Goal: Book appointment/travel/reservation

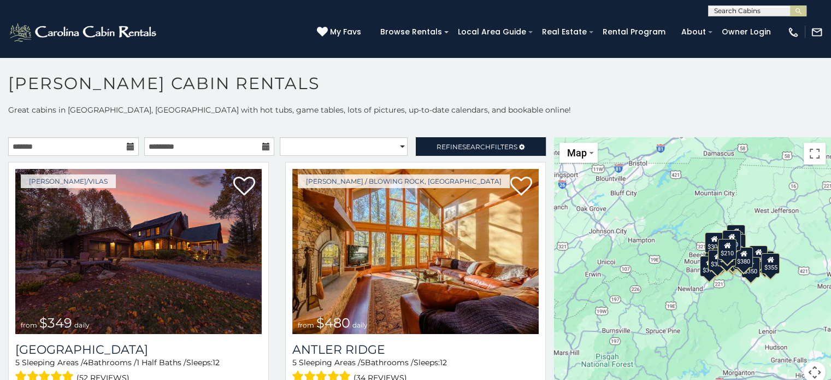
click at [129, 144] on icon at bounding box center [131, 147] width 8 height 8
click at [127, 145] on icon at bounding box center [131, 147] width 8 height 8
click at [56, 148] on input "text" at bounding box center [73, 146] width 131 height 19
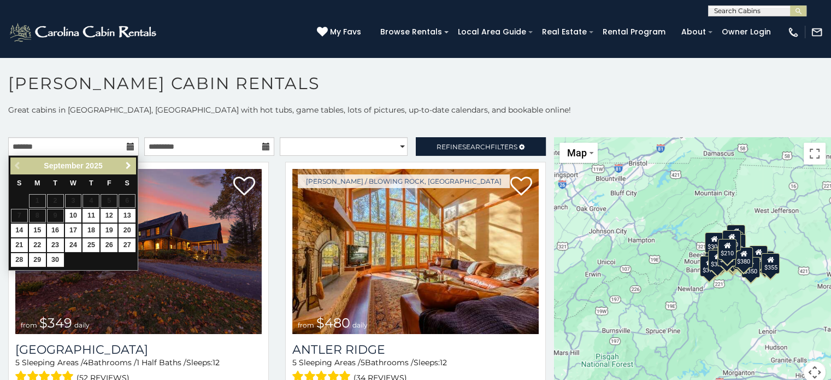
click at [132, 166] on span "Next" at bounding box center [128, 165] width 9 height 9
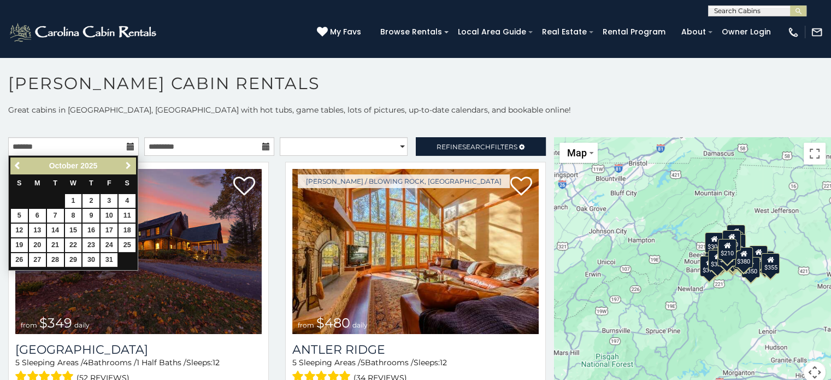
click at [128, 165] on span "Next" at bounding box center [128, 165] width 9 height 9
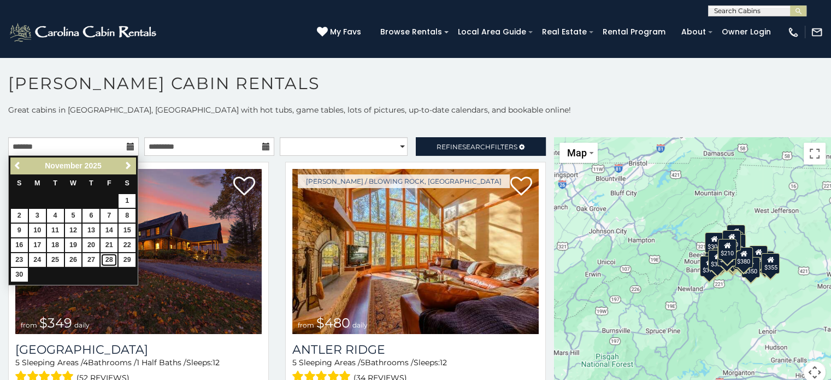
click at [109, 259] on link "28" at bounding box center [109, 260] width 17 height 14
type input "**********"
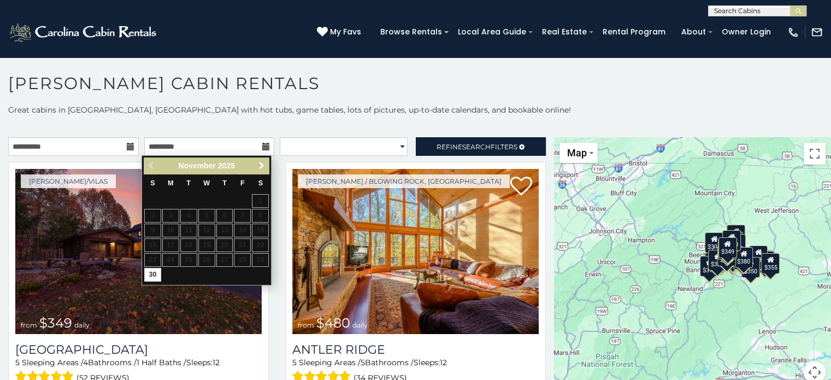
click at [260, 161] on link "Next" at bounding box center [262, 166] width 14 height 14
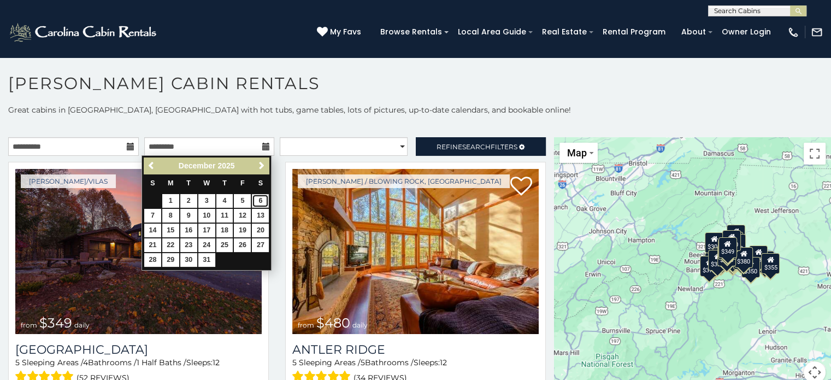
click at [261, 201] on link "6" at bounding box center [260, 201] width 17 height 14
type input "**********"
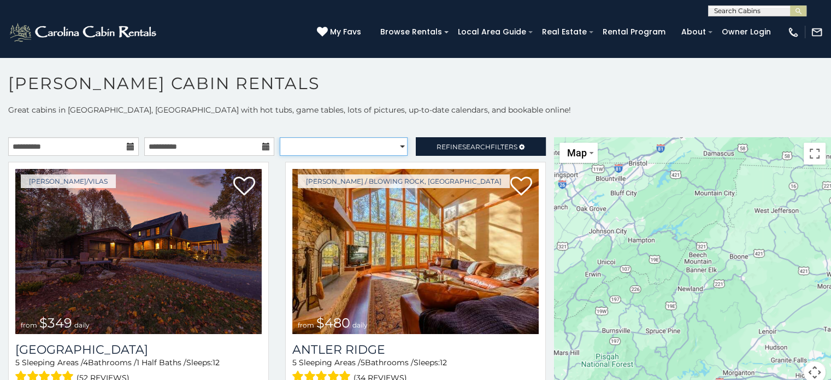
click at [391, 145] on select "**********" at bounding box center [344, 146] width 128 height 19
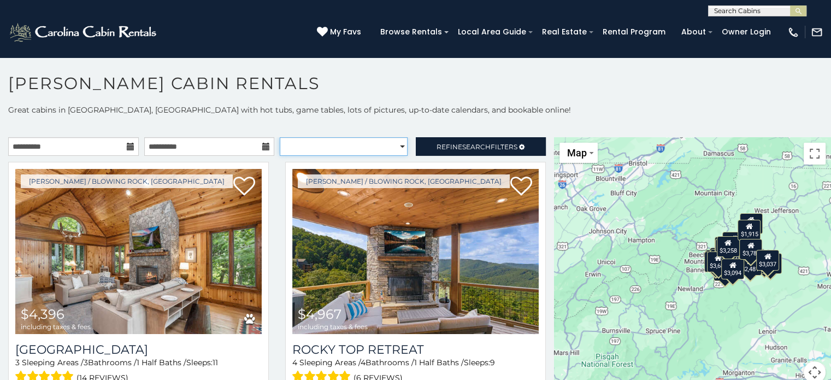
select select "*********"
click at [280, 137] on select "**********" at bounding box center [344, 146] width 128 height 19
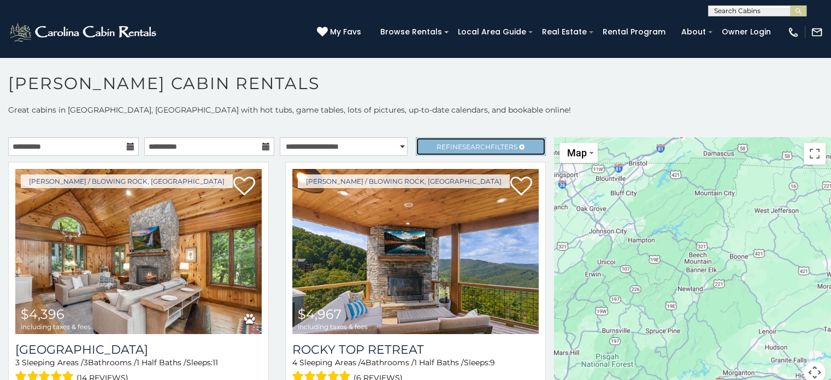
click at [464, 146] on span "Search" at bounding box center [476, 147] width 28 height 8
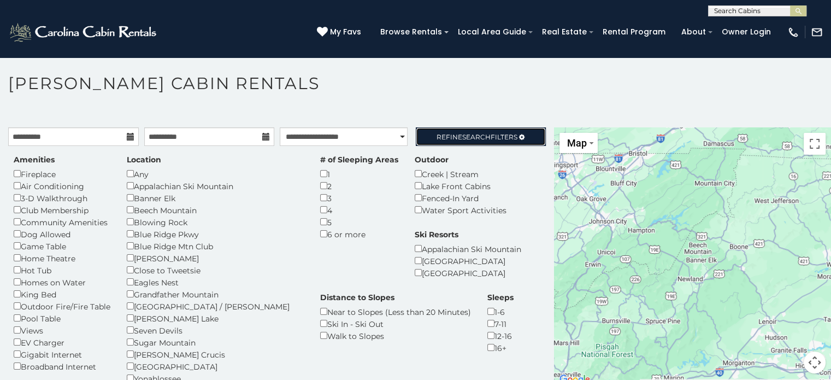
scroll to position [5, 0]
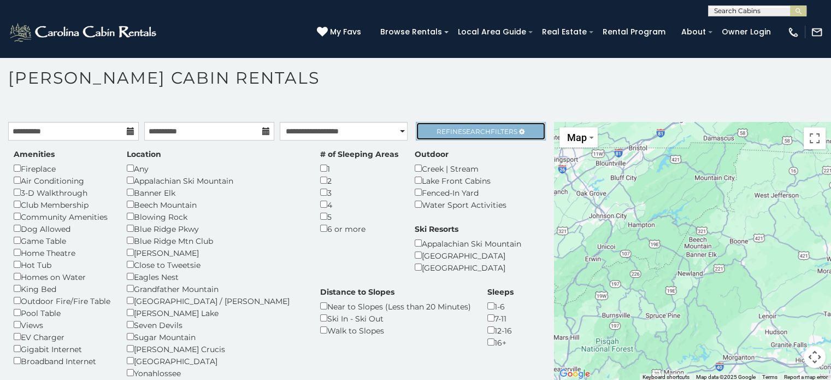
click at [466, 132] on span "Search" at bounding box center [476, 131] width 28 height 8
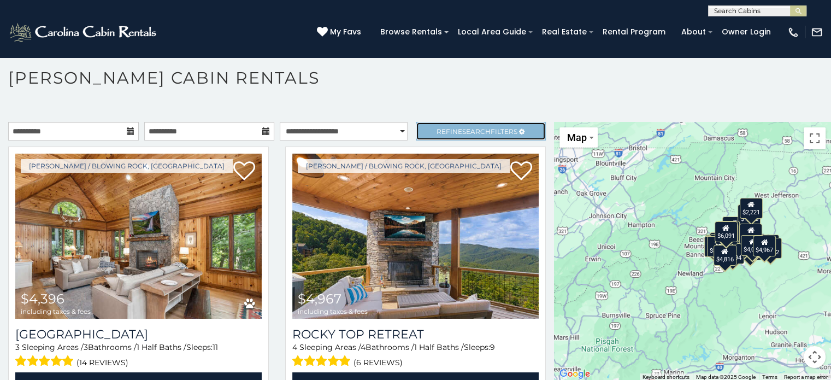
click at [462, 132] on span "Search" at bounding box center [476, 131] width 28 height 8
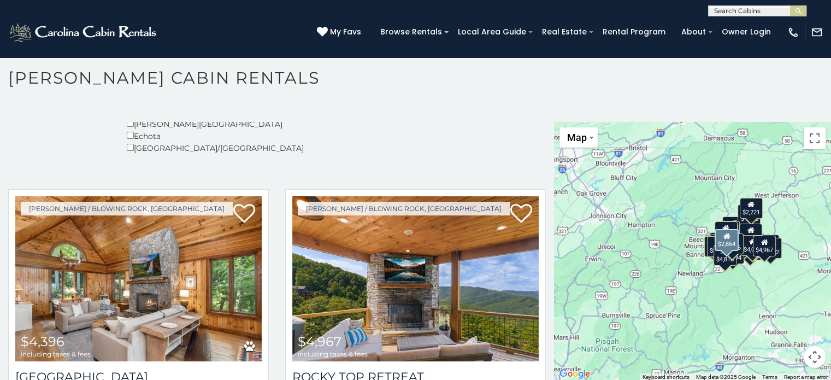
scroll to position [0, 0]
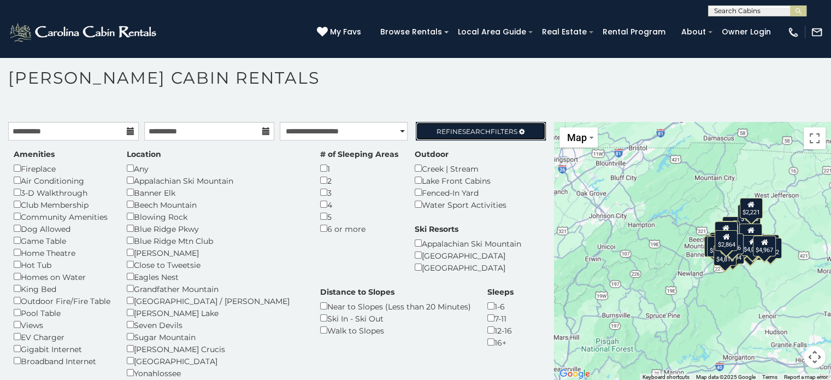
click at [416, 122] on link "Refine Search Filters" at bounding box center [481, 131] width 131 height 19
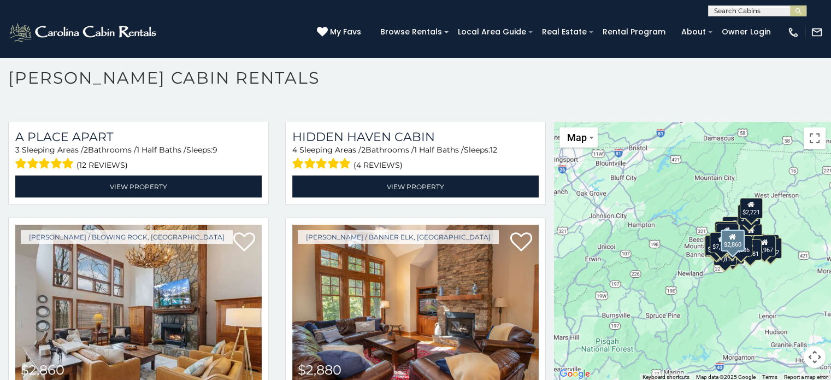
scroll to position [2132, 0]
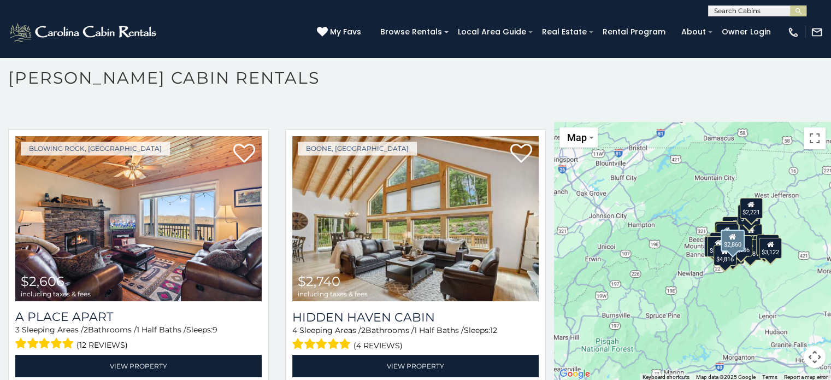
scroll to position [1888, 0]
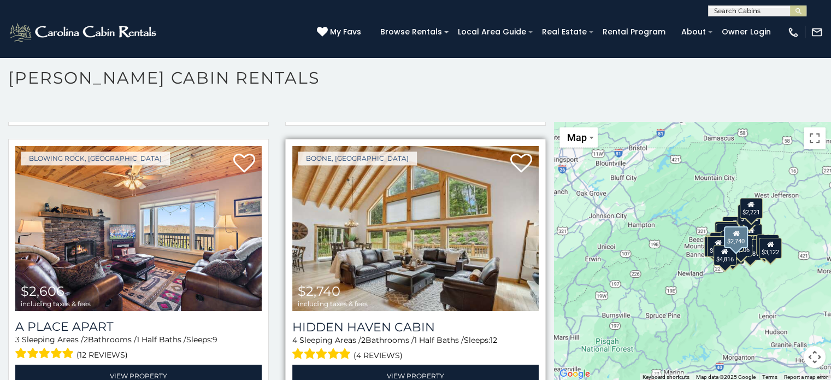
click at [468, 225] on img at bounding box center [415, 228] width 247 height 165
click at [417, 365] on link "View Property" at bounding box center [415, 376] width 247 height 22
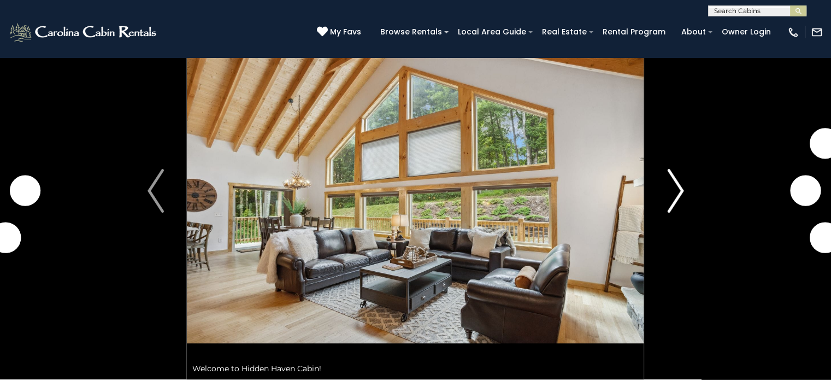
scroll to position [55, 0]
click at [682, 195] on img "Next" at bounding box center [675, 191] width 16 height 44
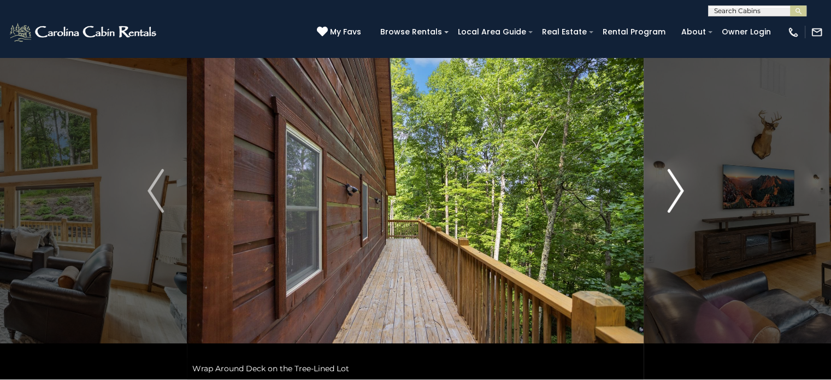
click at [682, 195] on img "Next" at bounding box center [675, 191] width 16 height 44
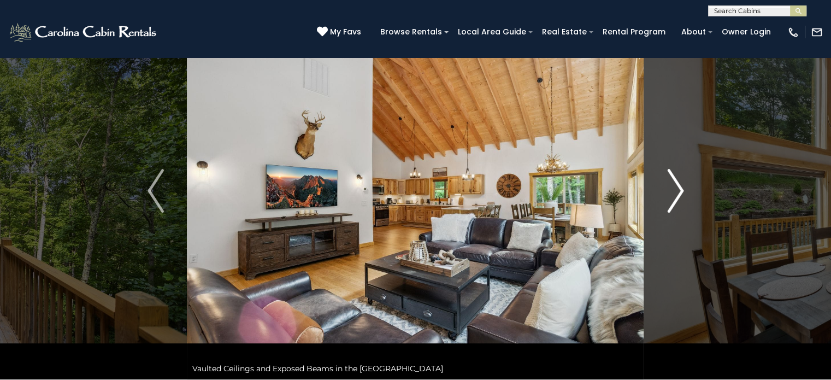
click at [682, 195] on img "Next" at bounding box center [675, 191] width 16 height 44
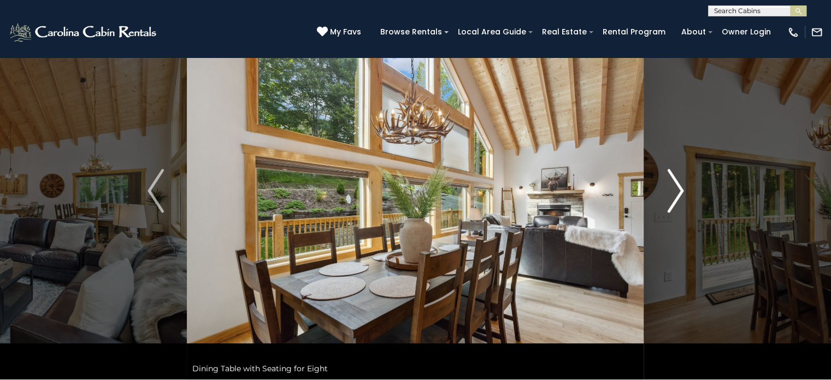
click at [682, 195] on img "Next" at bounding box center [675, 191] width 16 height 44
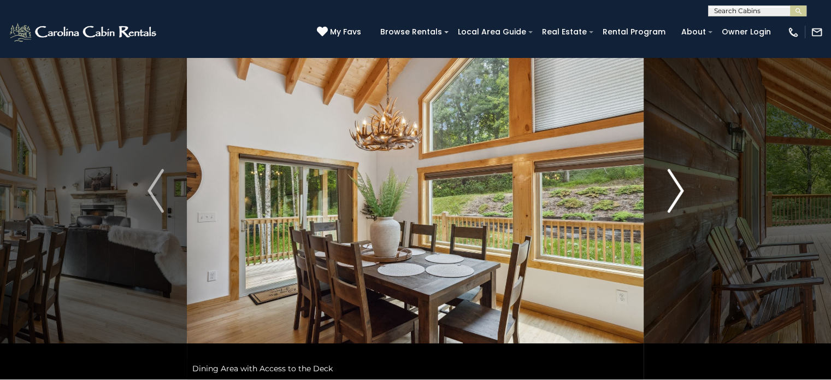
click at [682, 195] on img "Next" at bounding box center [675, 191] width 16 height 44
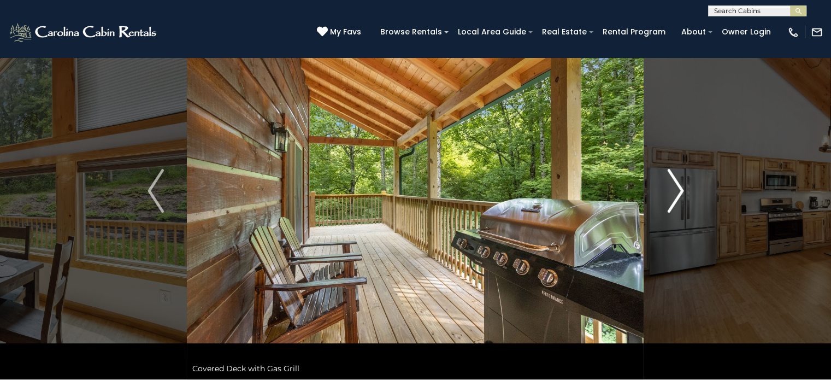
click at [682, 195] on img "Next" at bounding box center [675, 191] width 16 height 44
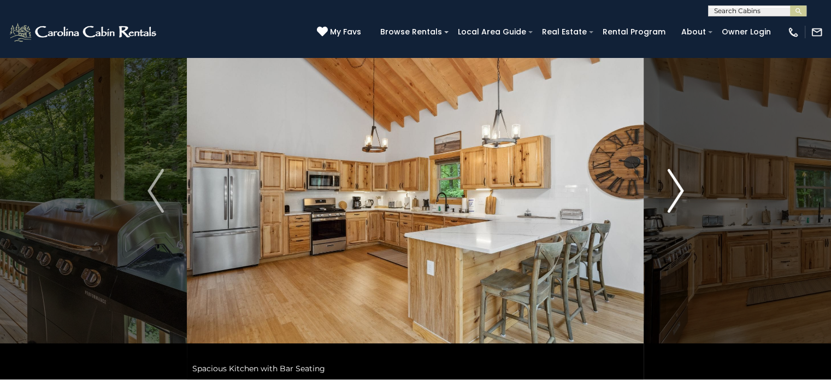
click at [682, 195] on img "Next" at bounding box center [675, 191] width 16 height 44
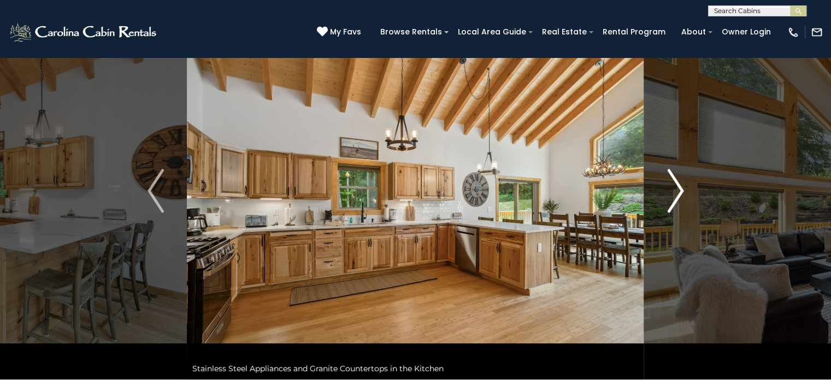
click at [682, 195] on img "Next" at bounding box center [675, 191] width 16 height 44
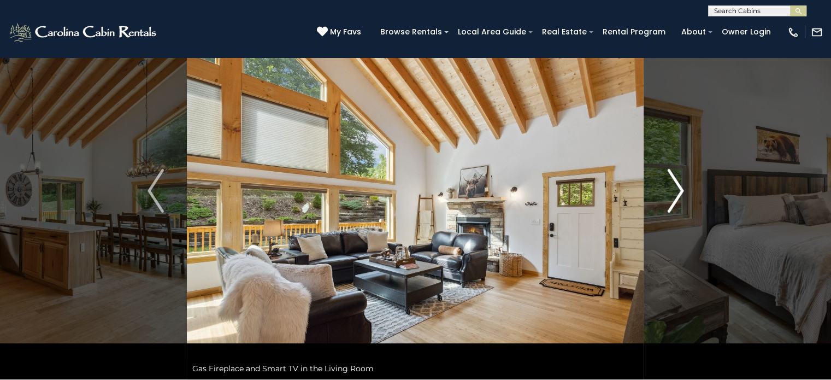
click at [682, 195] on img "Next" at bounding box center [675, 191] width 16 height 44
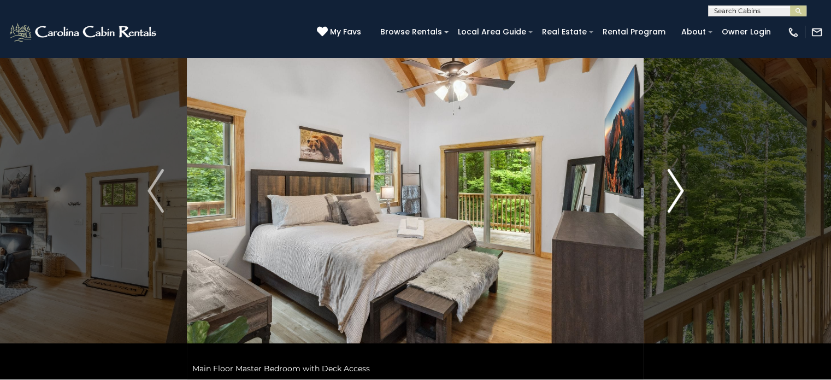
click at [682, 195] on img "Next" at bounding box center [675, 191] width 16 height 44
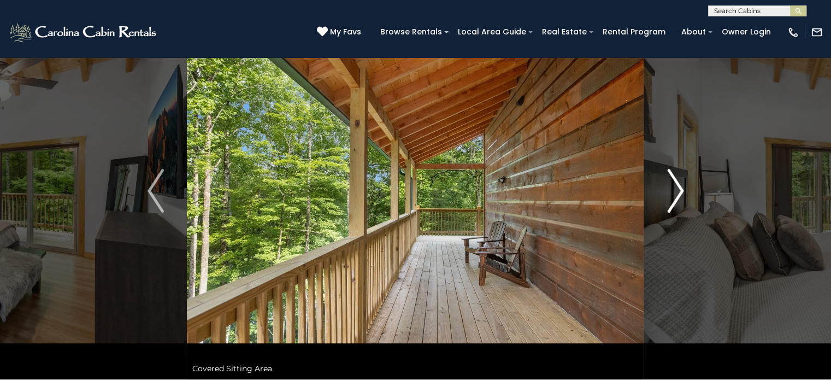
click at [682, 195] on img "Next" at bounding box center [675, 191] width 16 height 44
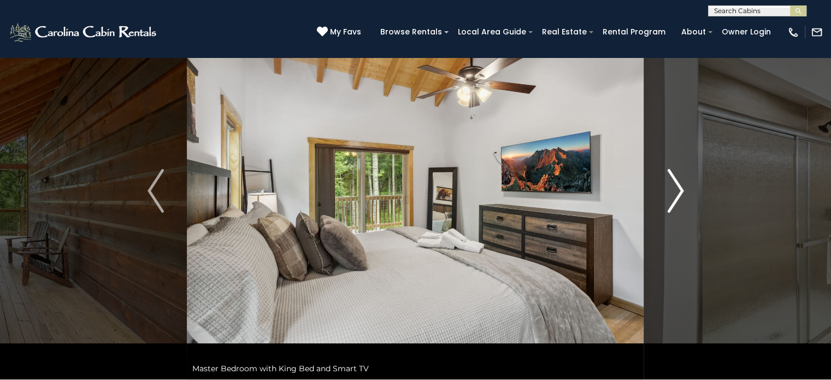
click at [682, 195] on img "Next" at bounding box center [675, 191] width 16 height 44
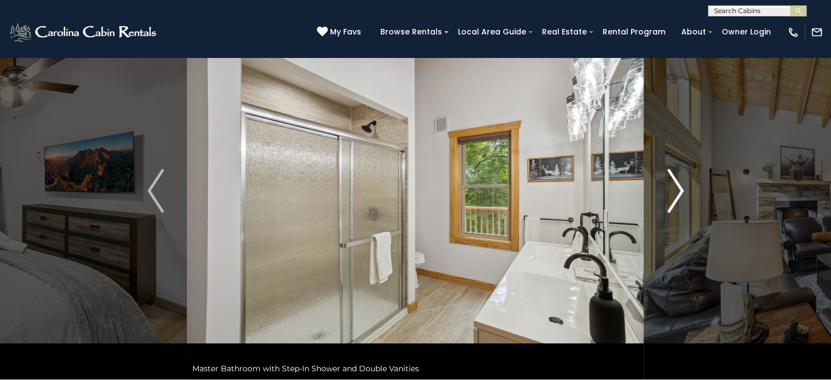
click at [682, 195] on img "Next" at bounding box center [675, 191] width 16 height 44
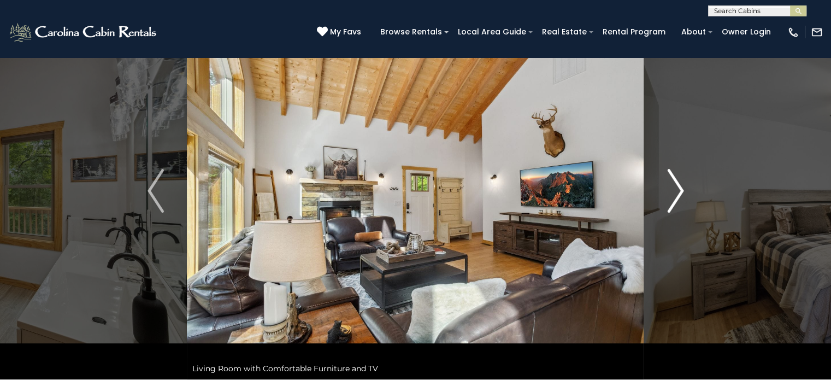
click at [682, 196] on img "Next" at bounding box center [675, 191] width 16 height 44
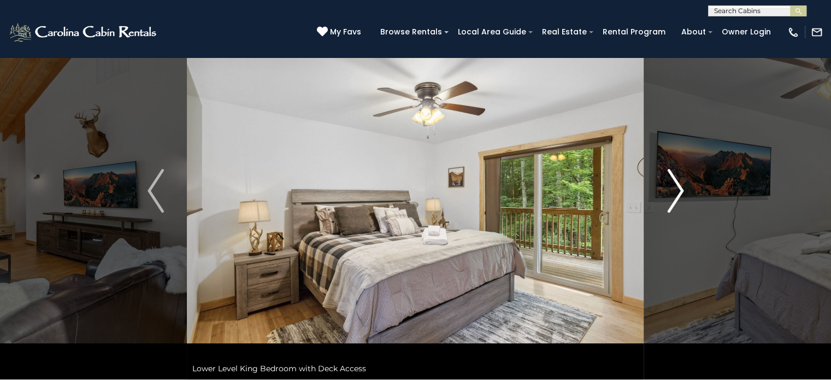
click at [682, 196] on img "Next" at bounding box center [675, 191] width 16 height 44
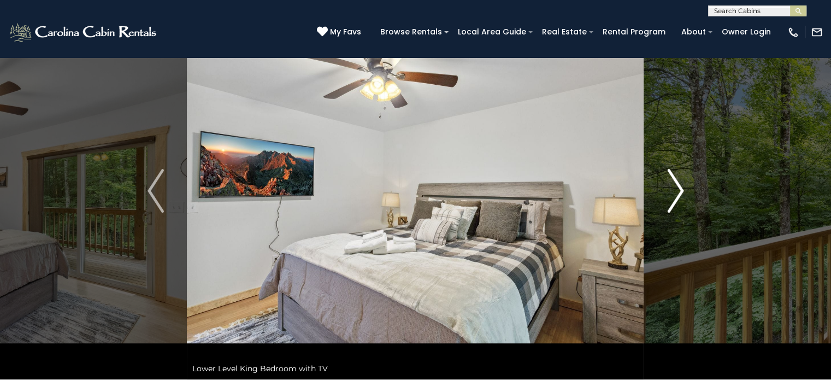
click at [682, 196] on img "Next" at bounding box center [675, 191] width 16 height 44
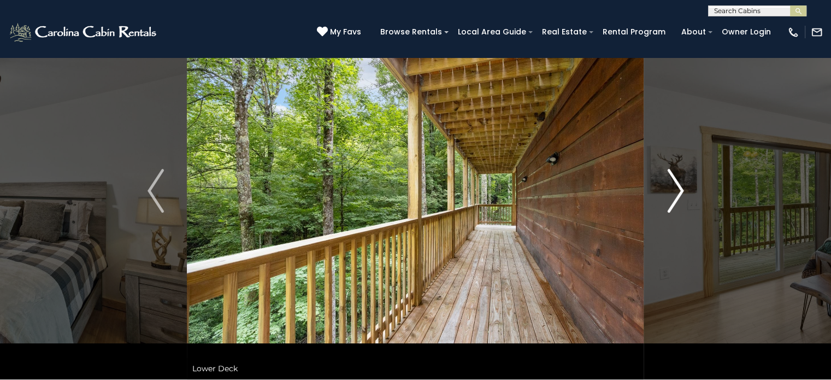
click at [682, 196] on img "Next" at bounding box center [675, 191] width 16 height 44
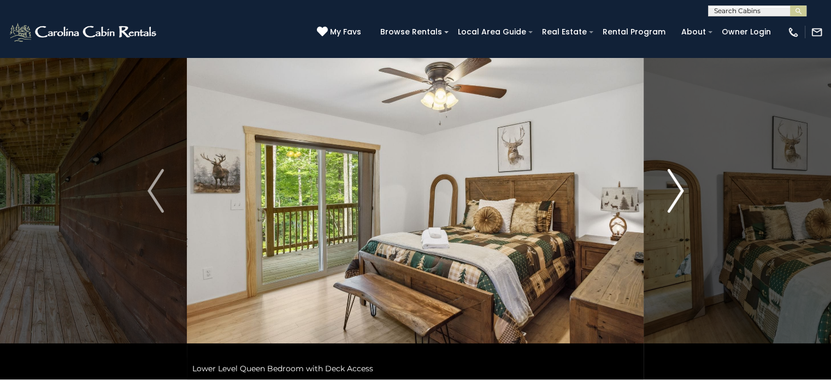
click at [682, 196] on img "Next" at bounding box center [675, 191] width 16 height 44
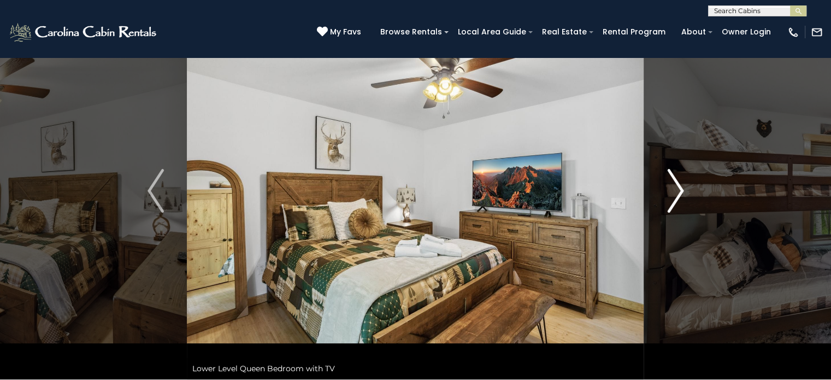
click at [682, 196] on img "Next" at bounding box center [675, 191] width 16 height 44
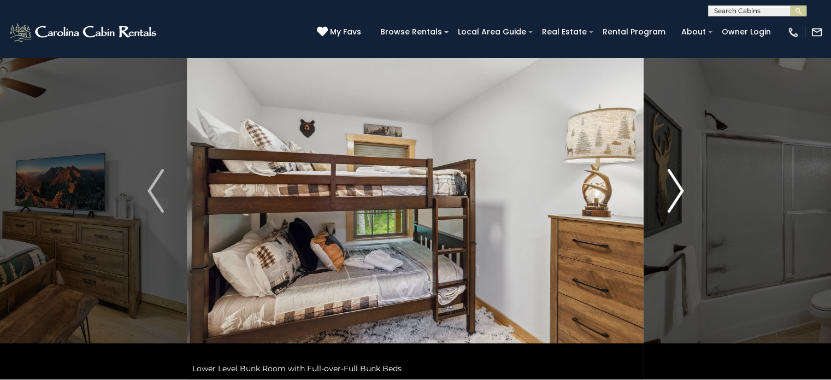
click at [682, 196] on img "Next" at bounding box center [675, 191] width 16 height 44
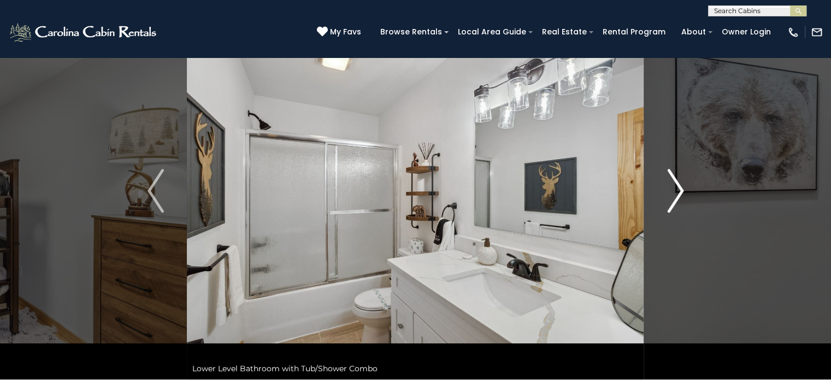
click at [682, 196] on img "Next" at bounding box center [675, 191] width 16 height 44
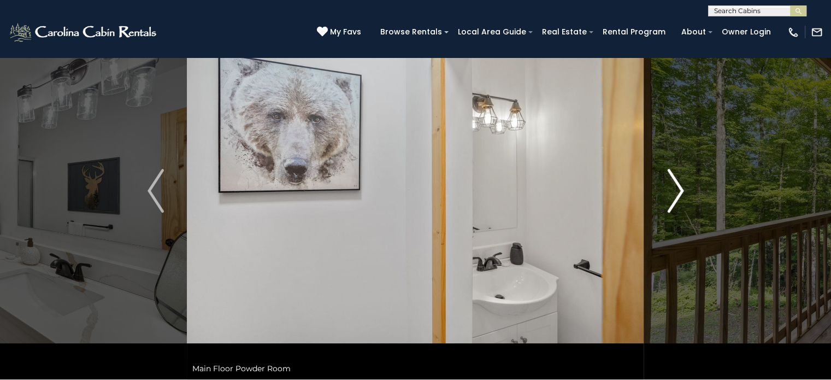
click at [682, 196] on img "Next" at bounding box center [675, 191] width 16 height 44
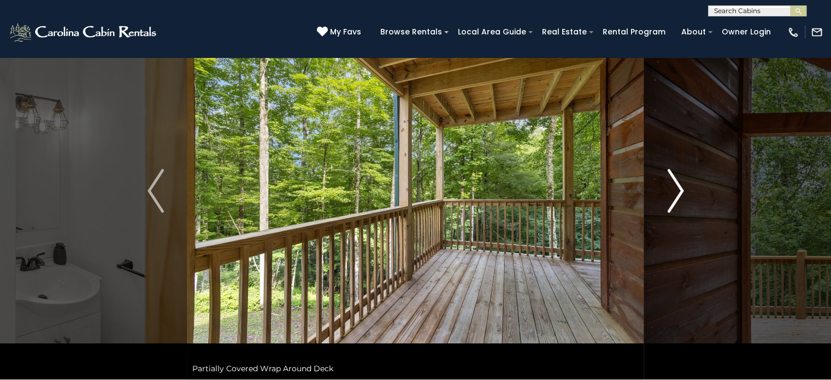
click at [682, 196] on img "Next" at bounding box center [675, 191] width 16 height 44
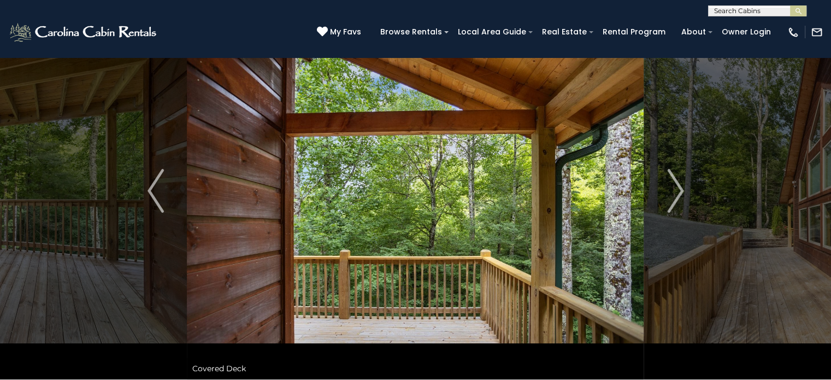
click at [681, 191] on img "Next" at bounding box center [675, 191] width 16 height 44
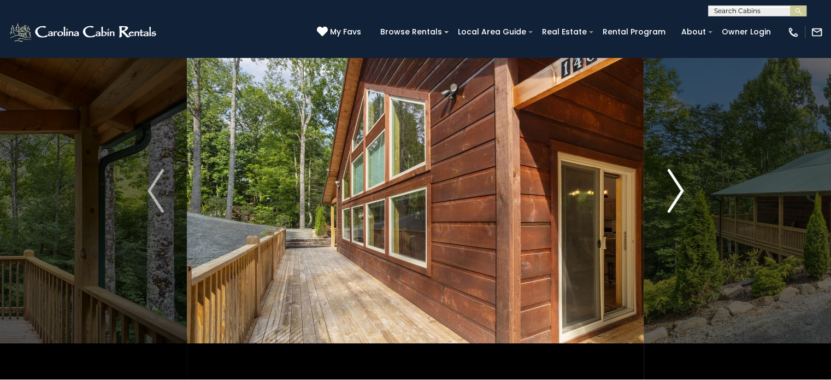
click at [681, 191] on img "Next" at bounding box center [675, 191] width 16 height 44
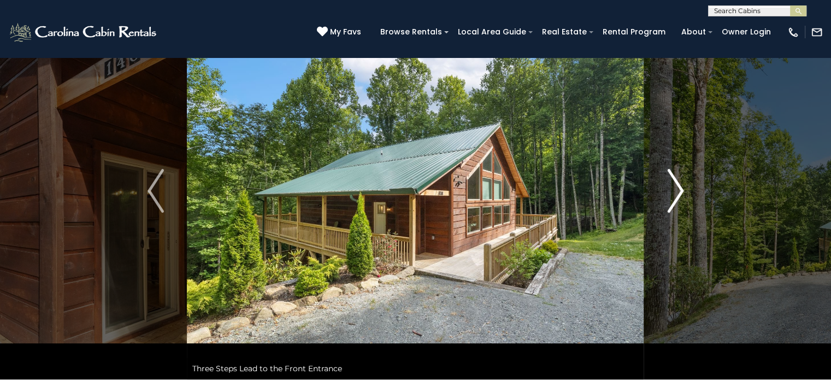
click at [681, 191] on img "Next" at bounding box center [675, 191] width 16 height 44
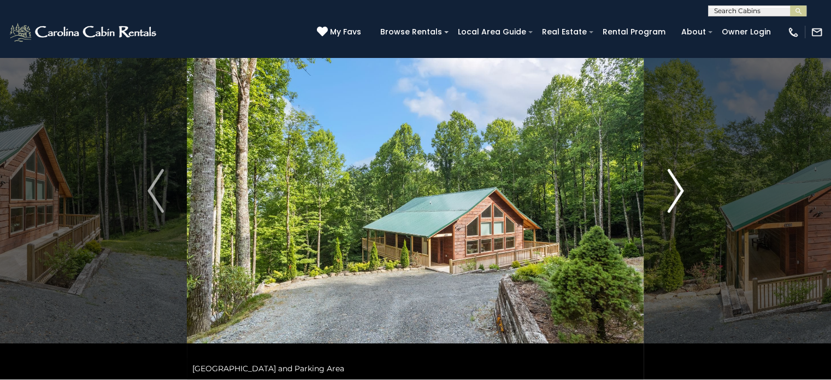
click at [681, 191] on img "Next" at bounding box center [675, 191] width 16 height 44
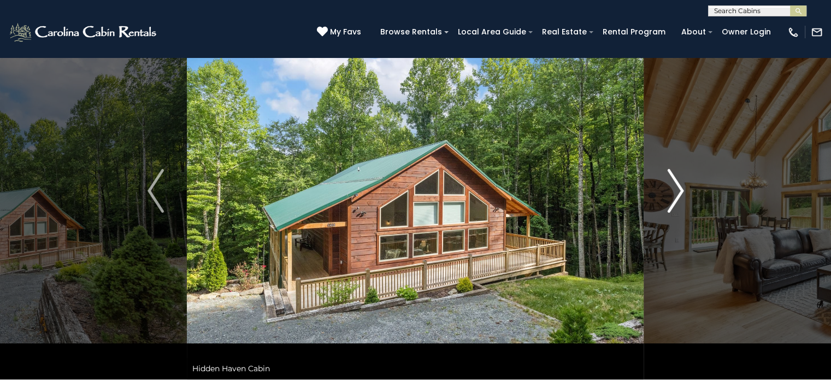
click at [681, 191] on img "Next" at bounding box center [675, 191] width 16 height 44
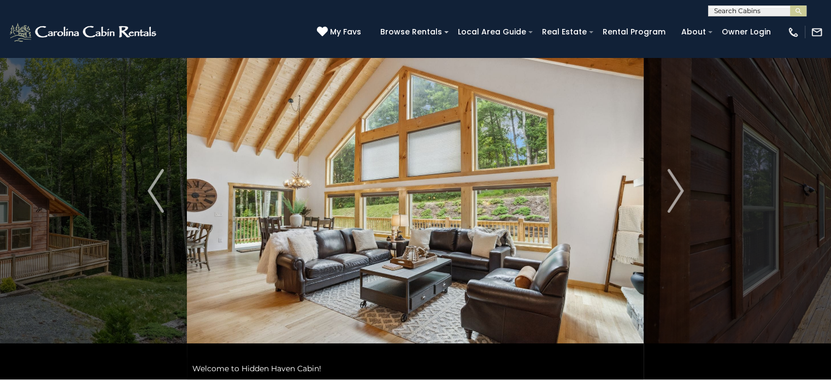
click at [225, 32] on div "(828) 295-6000 My Favs Browse Rentals Local Area Guide Activities & Attractions…" at bounding box center [415, 36] width 831 height 41
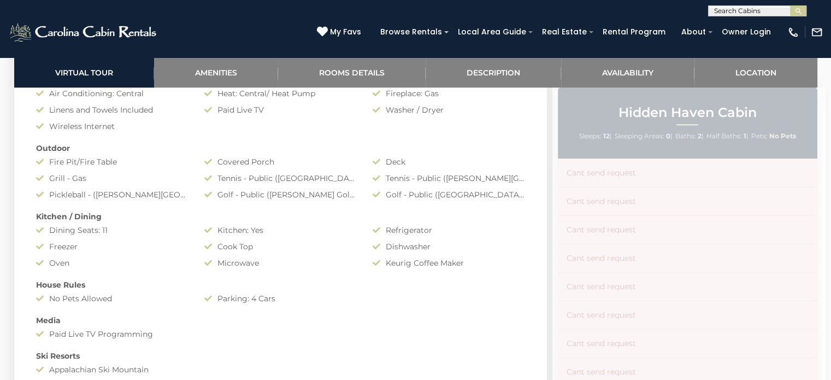
scroll to position [984, 0]
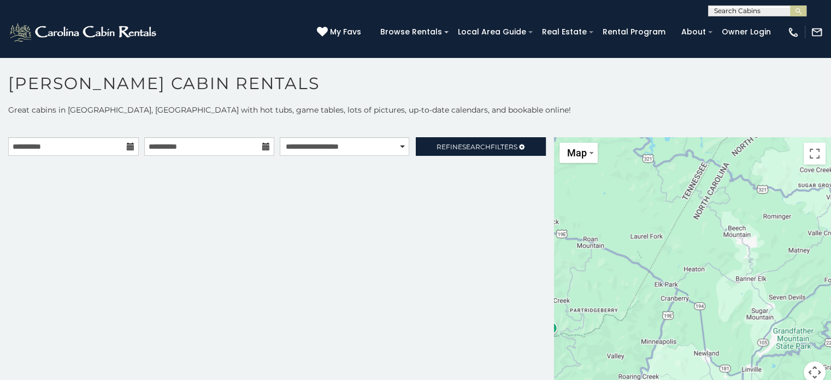
scroll to position [5, 0]
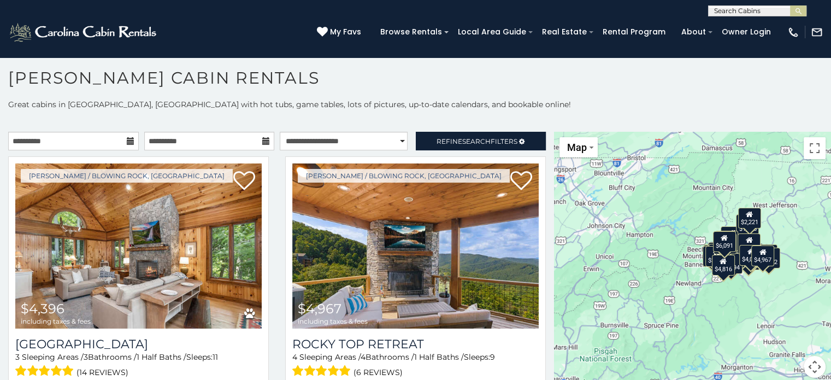
click at [491, 81] on h1 "[PERSON_NAME] Cabin Rentals" at bounding box center [415, 83] width 831 height 31
click at [269, 237] on div "[PERSON_NAME] / Blowing Rock, [GEOGRAPHIC_DATA] $4,396 including taxes & fees […" at bounding box center [138, 287] width 277 height 262
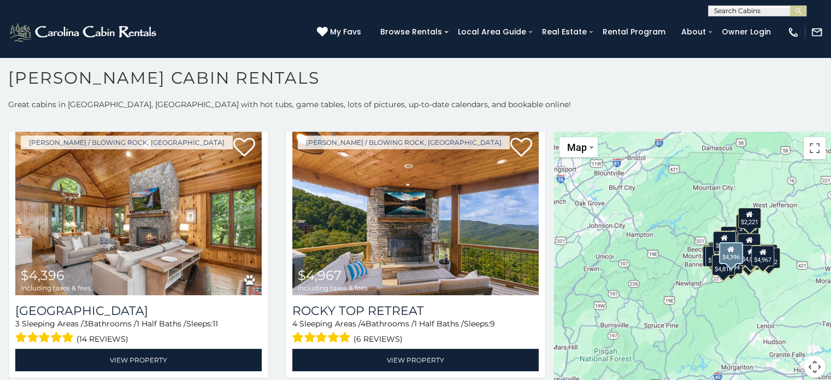
scroll to position [0, 0]
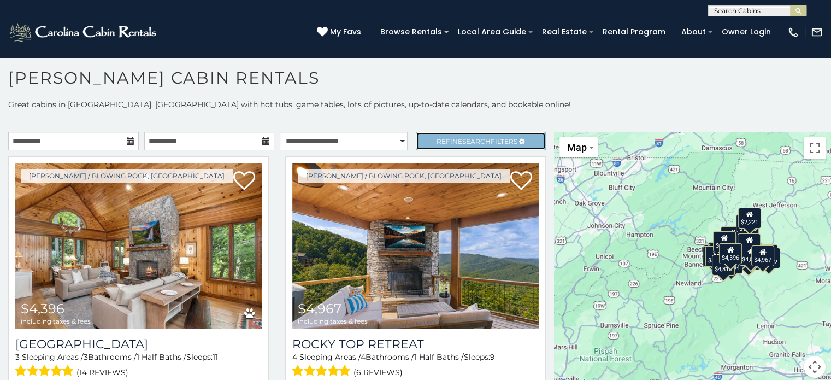
click at [496, 132] on link "Refine Search Filters" at bounding box center [481, 141] width 131 height 19
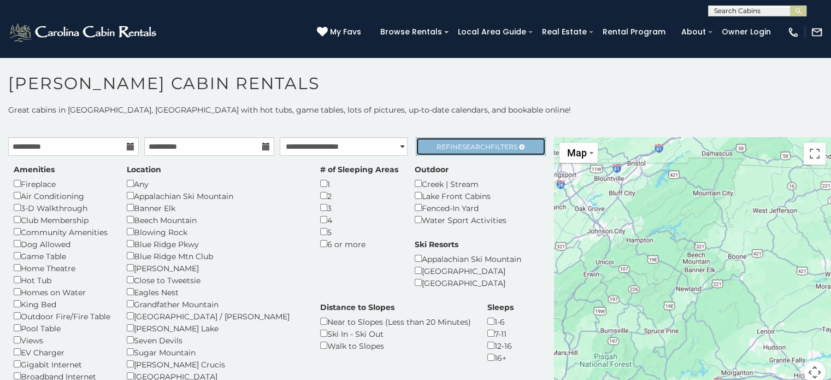
click at [480, 146] on span "Search" at bounding box center [476, 147] width 28 height 8
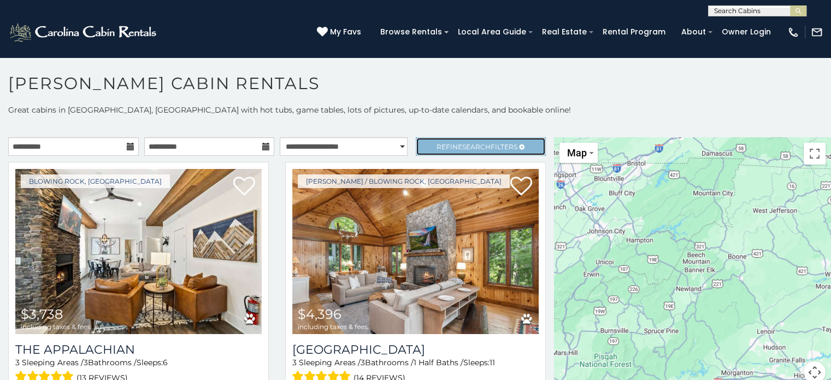
click at [483, 148] on span "Refine Search Filters" at bounding box center [477, 147] width 81 height 8
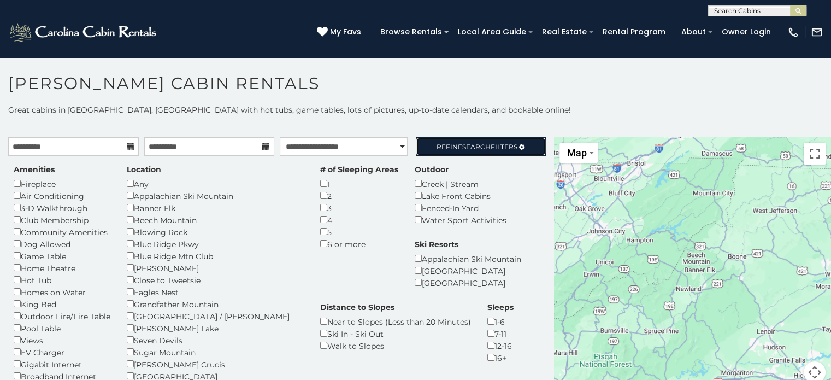
scroll to position [5, 0]
